Goal: Information Seeking & Learning: Find specific page/section

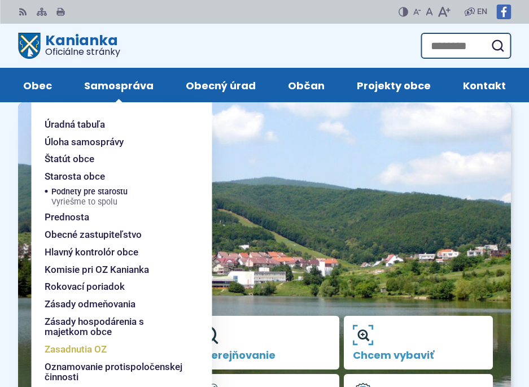
click at [84, 345] on span "Zasadnutia OZ" at bounding box center [76, 348] width 62 height 17
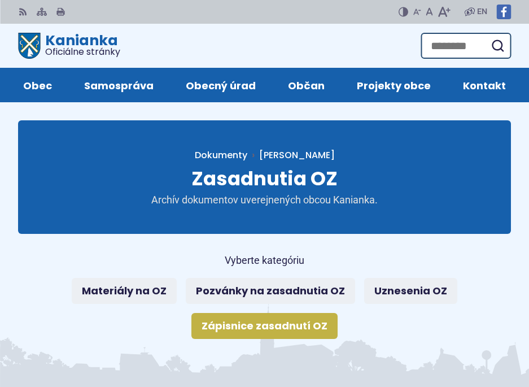
click at [260, 327] on link "Zápisnice zasadnutí OZ" at bounding box center [264, 326] width 146 height 26
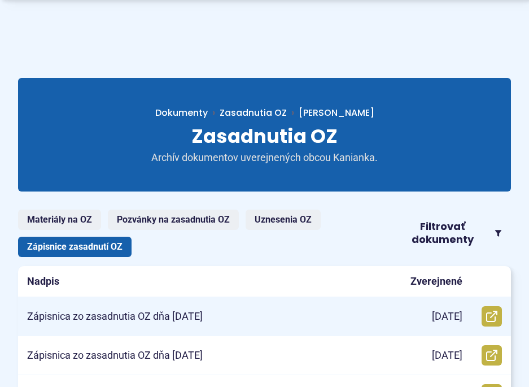
scroll to position [113, 0]
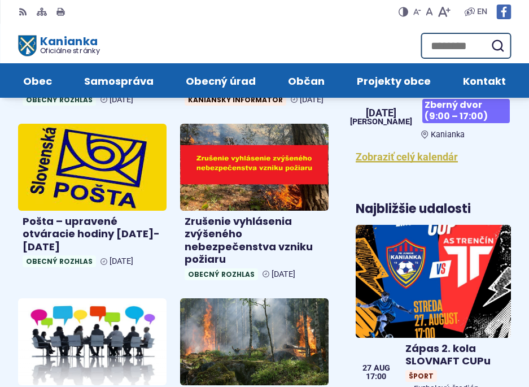
scroll to position [790, 0]
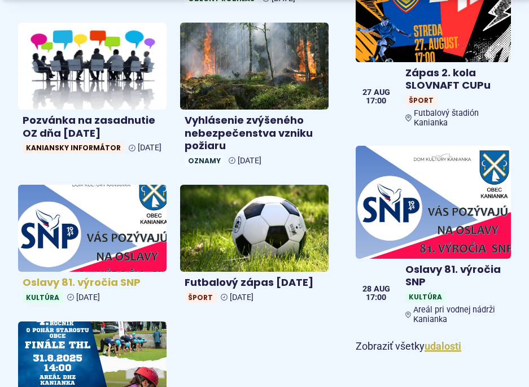
click at [75, 225] on img at bounding box center [92, 228] width 170 height 100
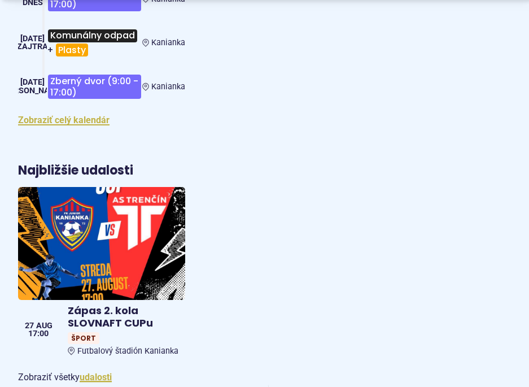
scroll to position [1637, 0]
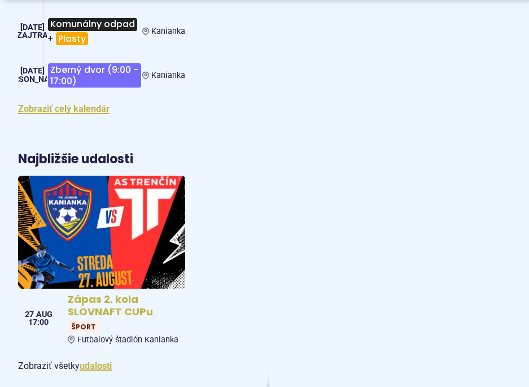
click at [169, 204] on img at bounding box center [102, 232] width 192 height 130
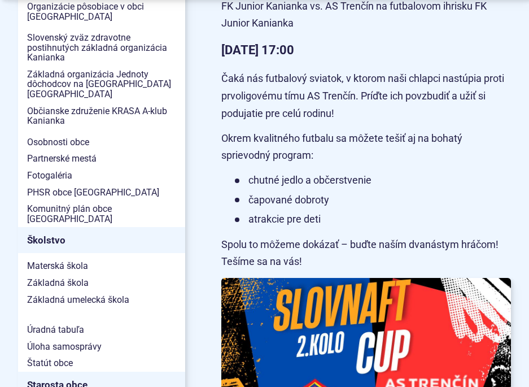
scroll to position [452, 0]
